Goal: Transaction & Acquisition: Purchase product/service

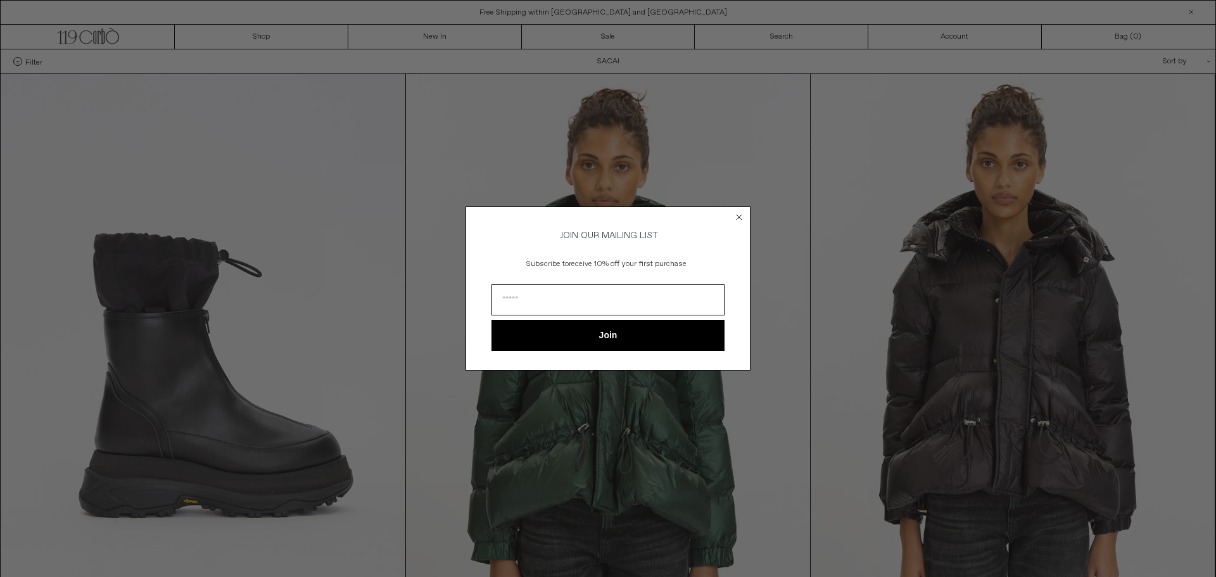
drag, startPoint x: 743, startPoint y: 217, endPoint x: 729, endPoint y: 203, distance: 20.2
click at [741, 216] on circle "Close dialog" at bounding box center [739, 217] width 12 height 12
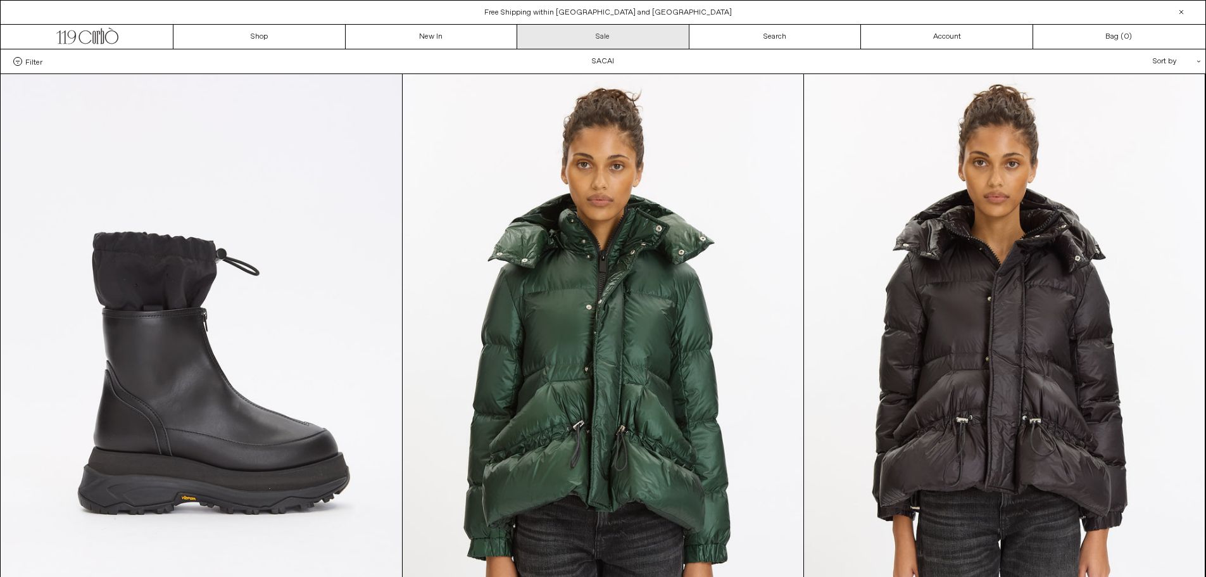
click at [613, 42] on link "Sale" at bounding box center [603, 37] width 172 height 24
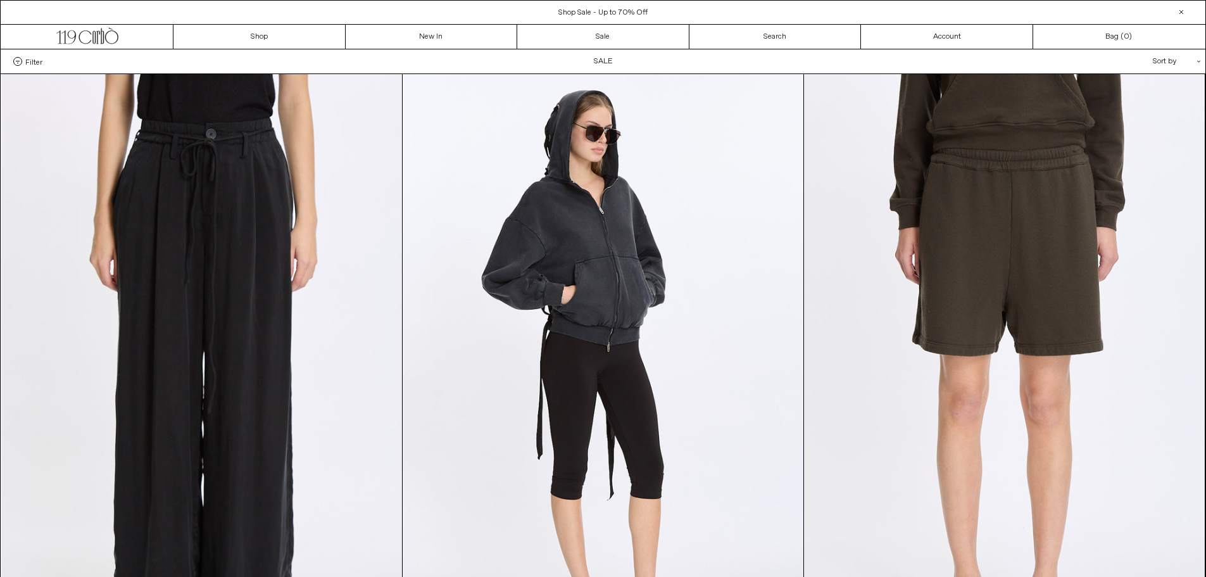
click at [36, 58] on span "Filter" at bounding box center [33, 61] width 17 height 9
click at [0, 0] on select "**********" at bounding box center [0, 0] width 0 height 0
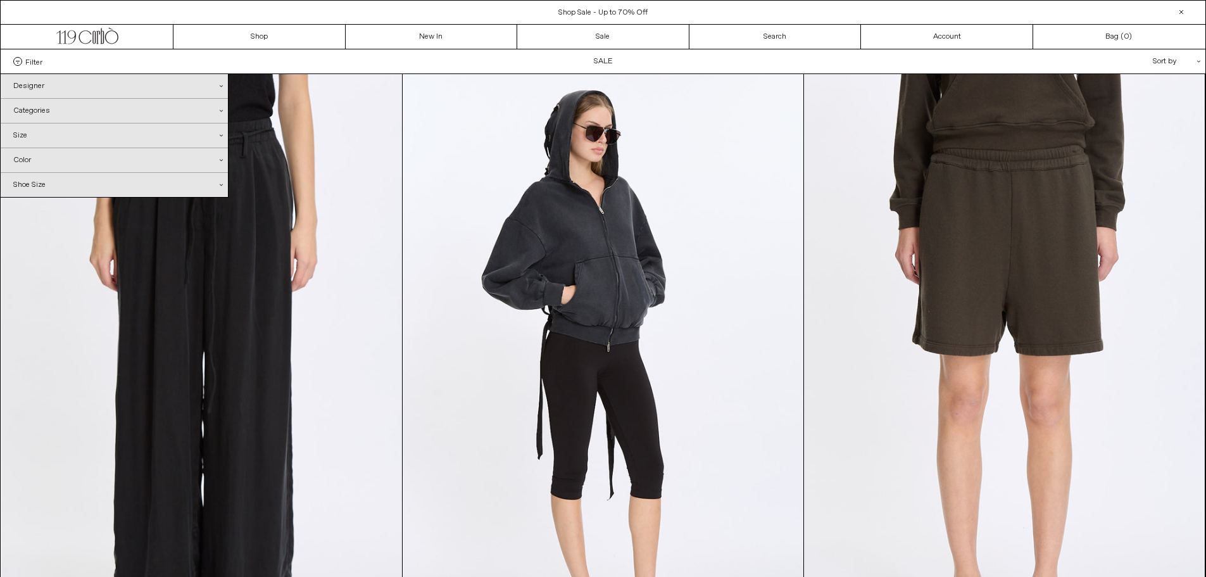
click at [51, 91] on div "Designer .cls-1{fill:#231f20}" at bounding box center [114, 86] width 227 height 24
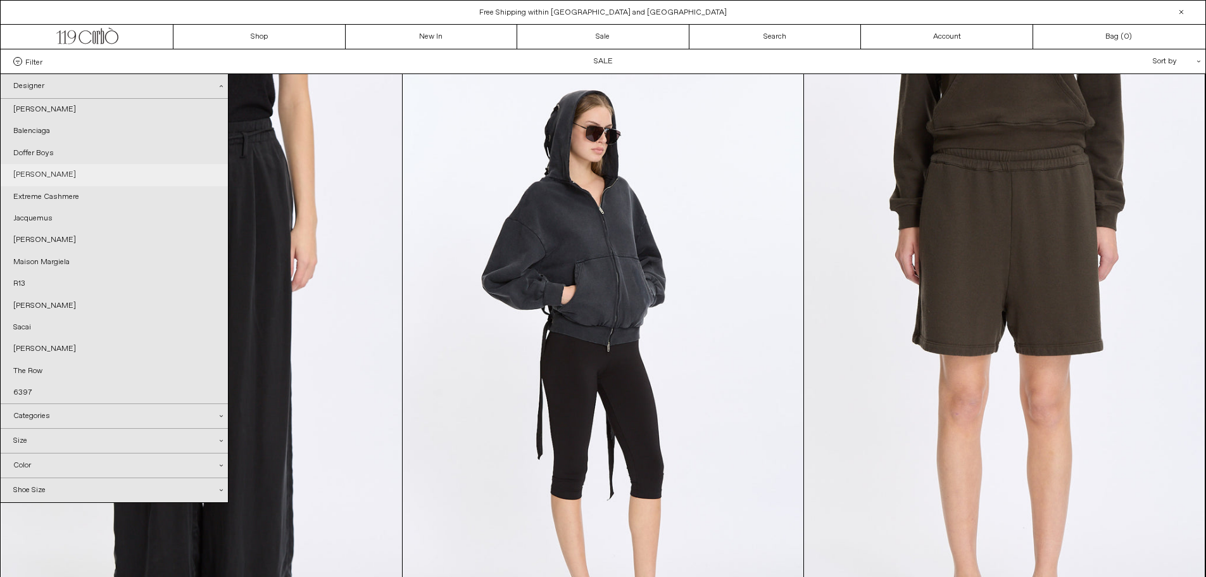
click at [67, 173] on link "[PERSON_NAME]" at bounding box center [114, 175] width 227 height 22
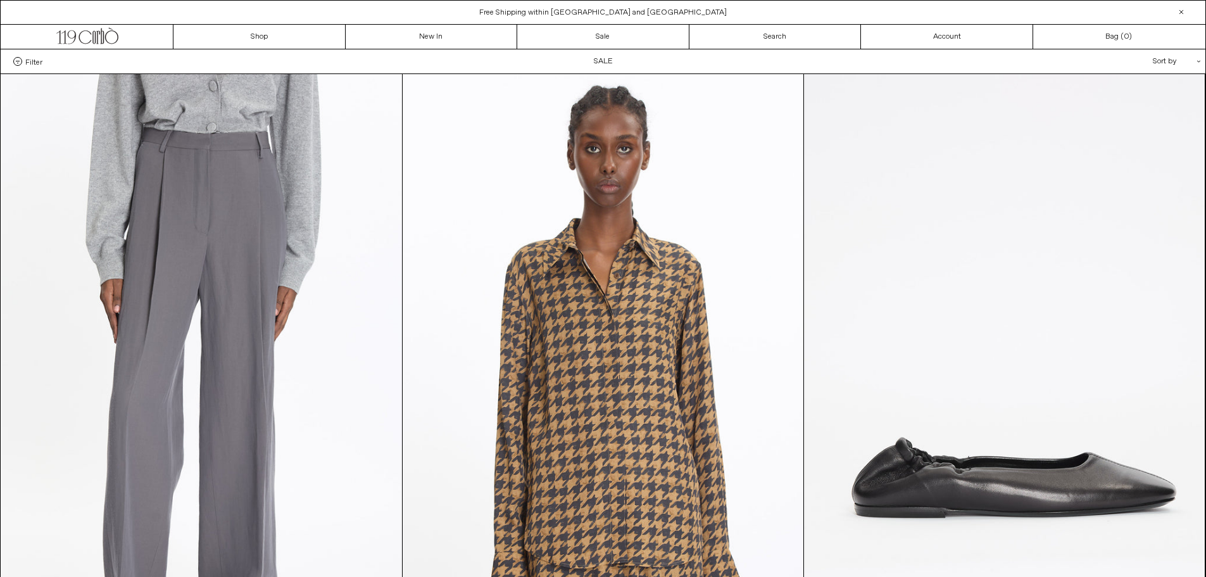
click at [619, 66] on div "Filter Designer .cls-1{fill:#231f20} Ann Demeulemeester Balenciaga Doffer Boys" at bounding box center [603, 61] width 1205 height 24
click at [602, 59] on div "Filter Designer .cls-1{fill:#231f20} Ann Demeulemeester Balenciaga Doffer Boys" at bounding box center [603, 61] width 1205 height 24
click at [591, 31] on link "Sale" at bounding box center [603, 37] width 172 height 24
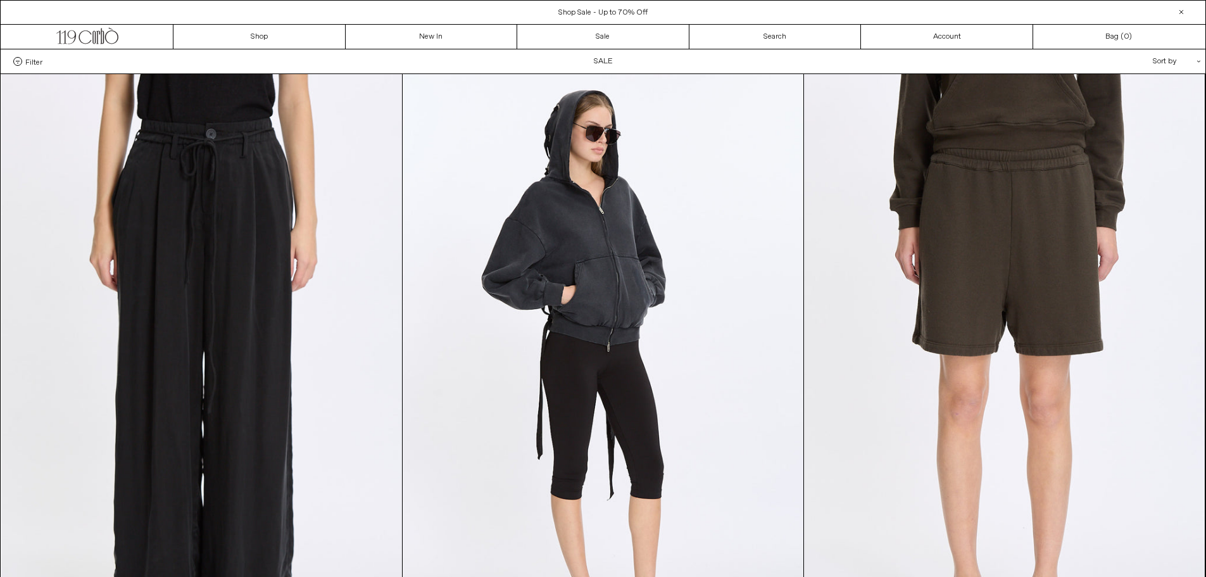
click at [34, 65] on span "Filter" at bounding box center [33, 61] width 17 height 9
click at [0, 0] on select "**********" at bounding box center [0, 0] width 0 height 0
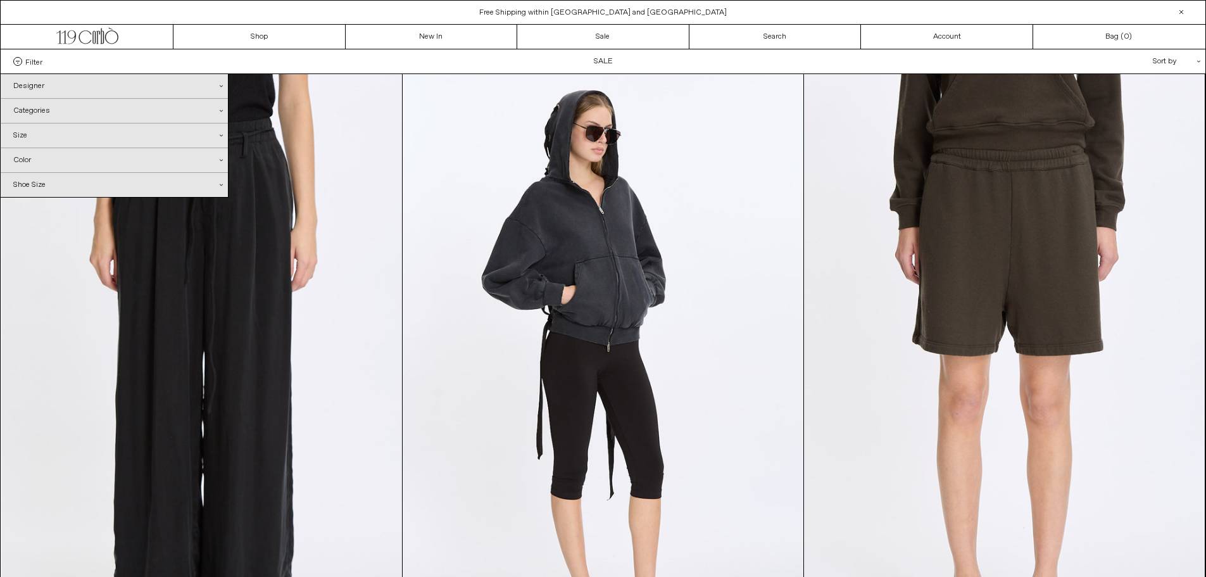
click at [41, 115] on div "Categories .cls-1{fill:#231f20}" at bounding box center [114, 111] width 227 height 24
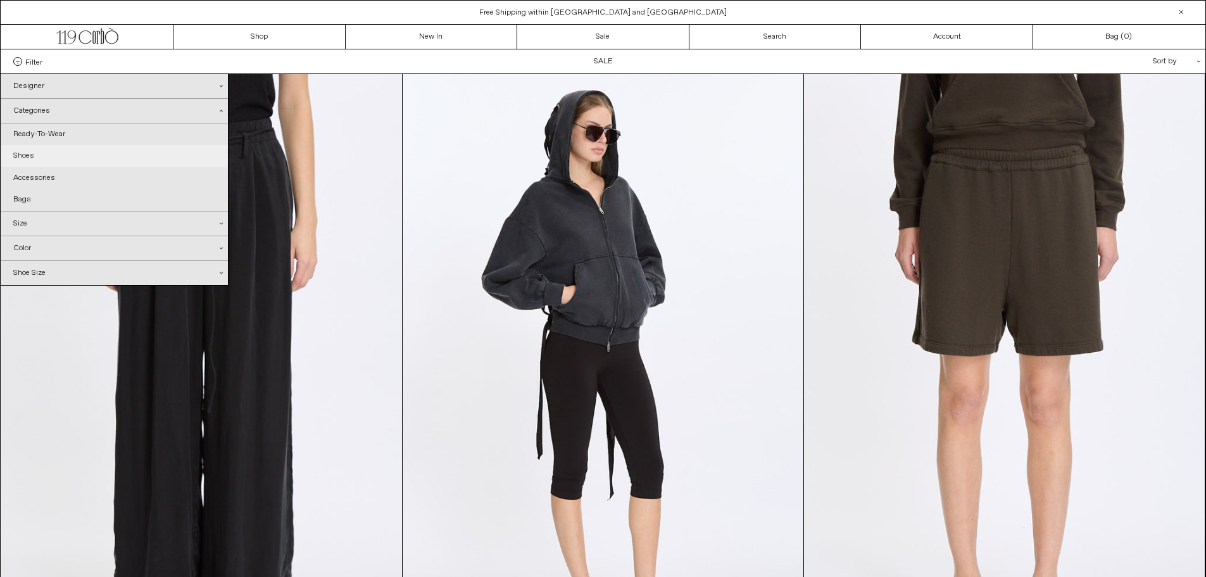
click at [35, 153] on link "Shoes" at bounding box center [114, 156] width 227 height 22
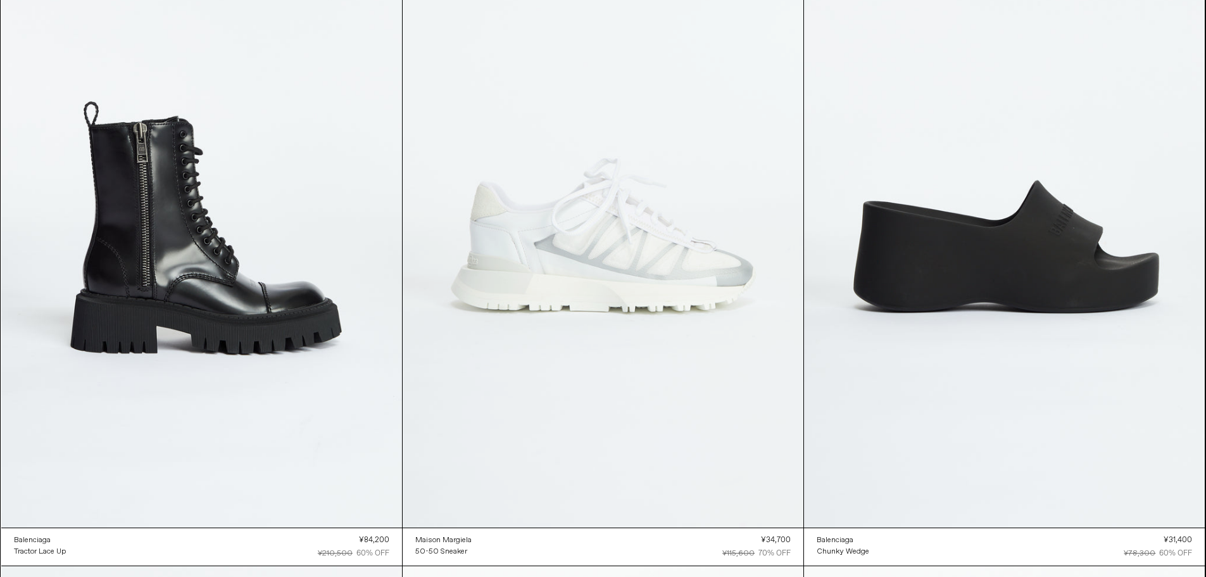
scroll to position [4115, 0]
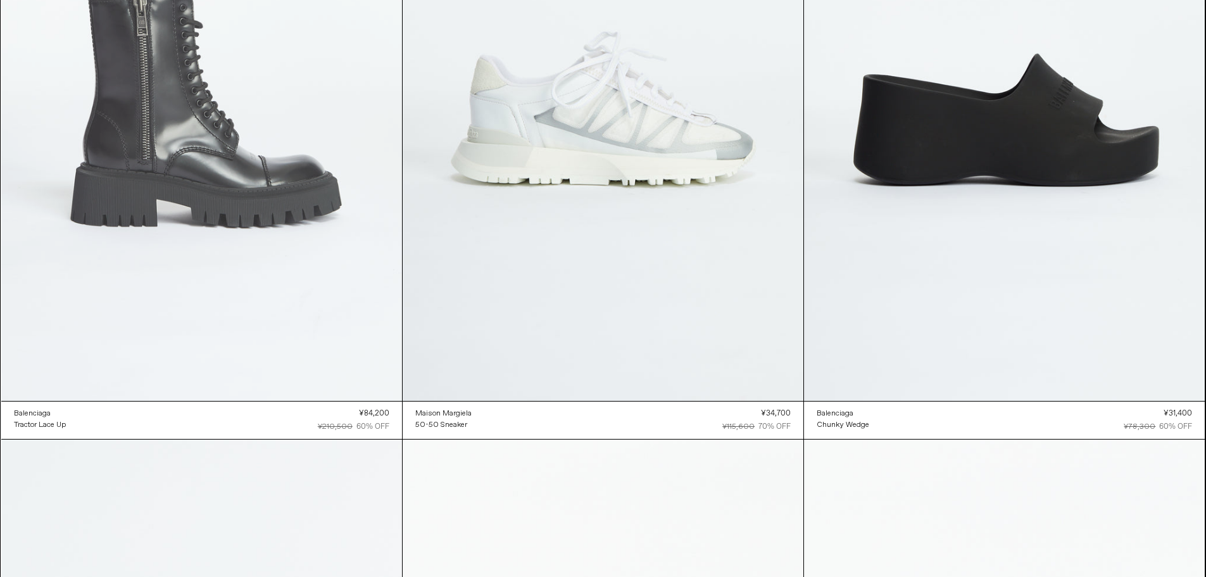
click at [230, 194] on at bounding box center [201, 99] width 401 height 601
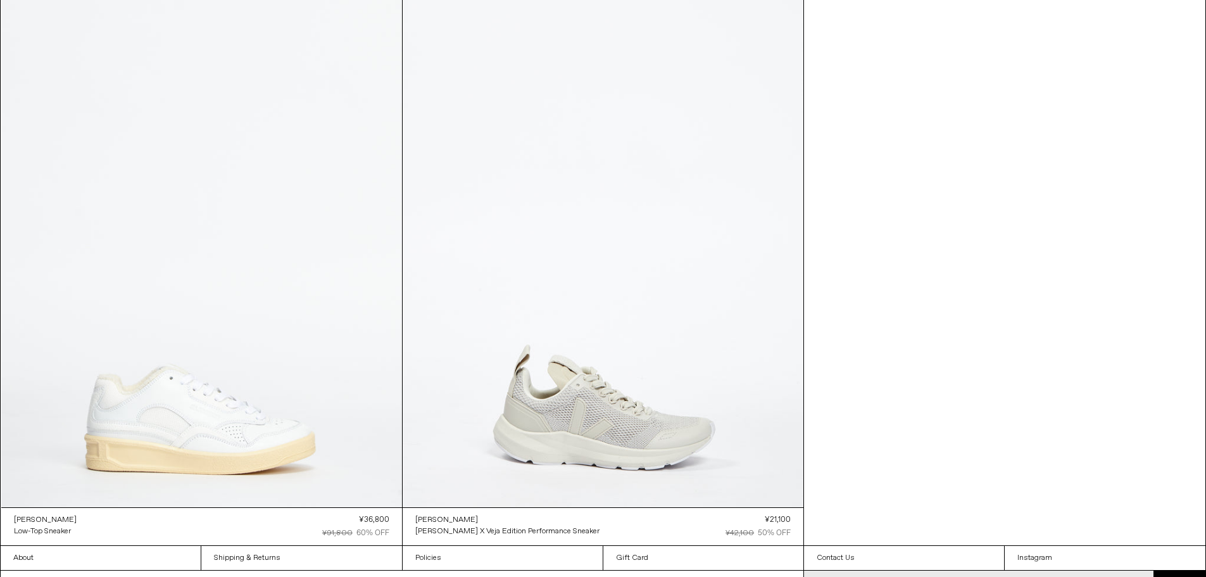
scroll to position [5948, 0]
